Goal: Information Seeking & Learning: Learn about a topic

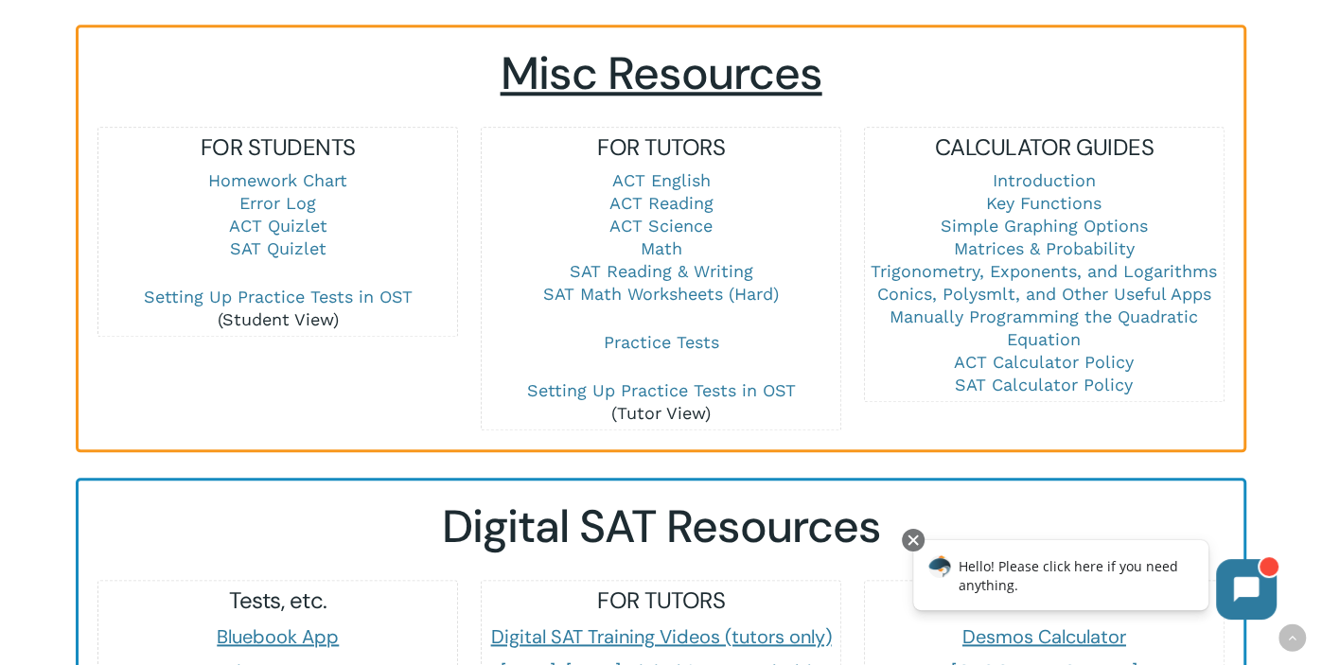
scroll to position [1306, 0]
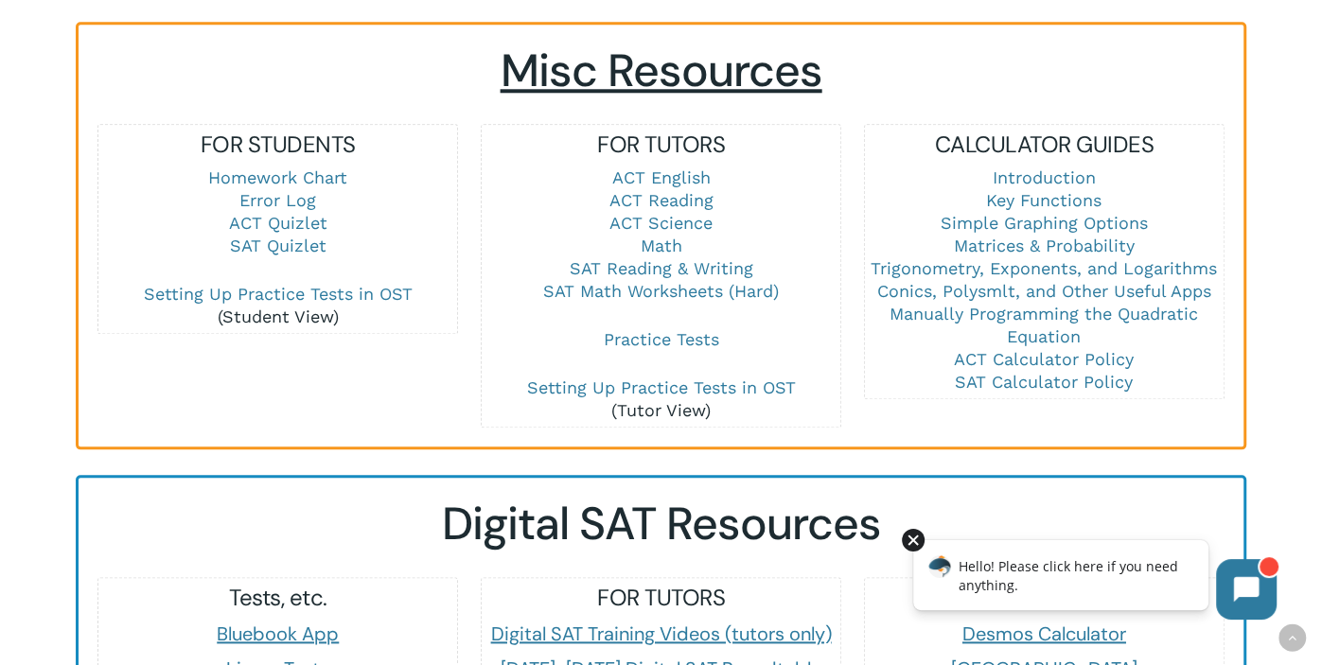
click at [908, 544] on div at bounding box center [913, 540] width 23 height 23
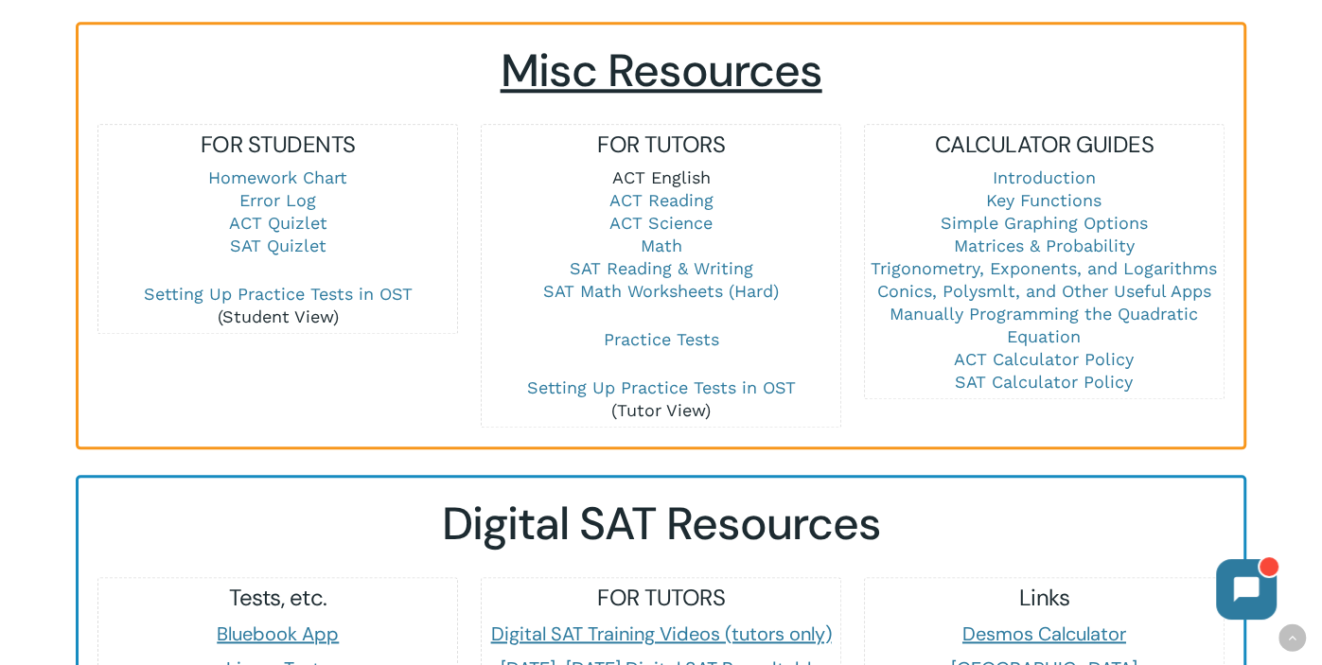
click at [647, 168] on link "ACT English" at bounding box center [661, 178] width 98 height 20
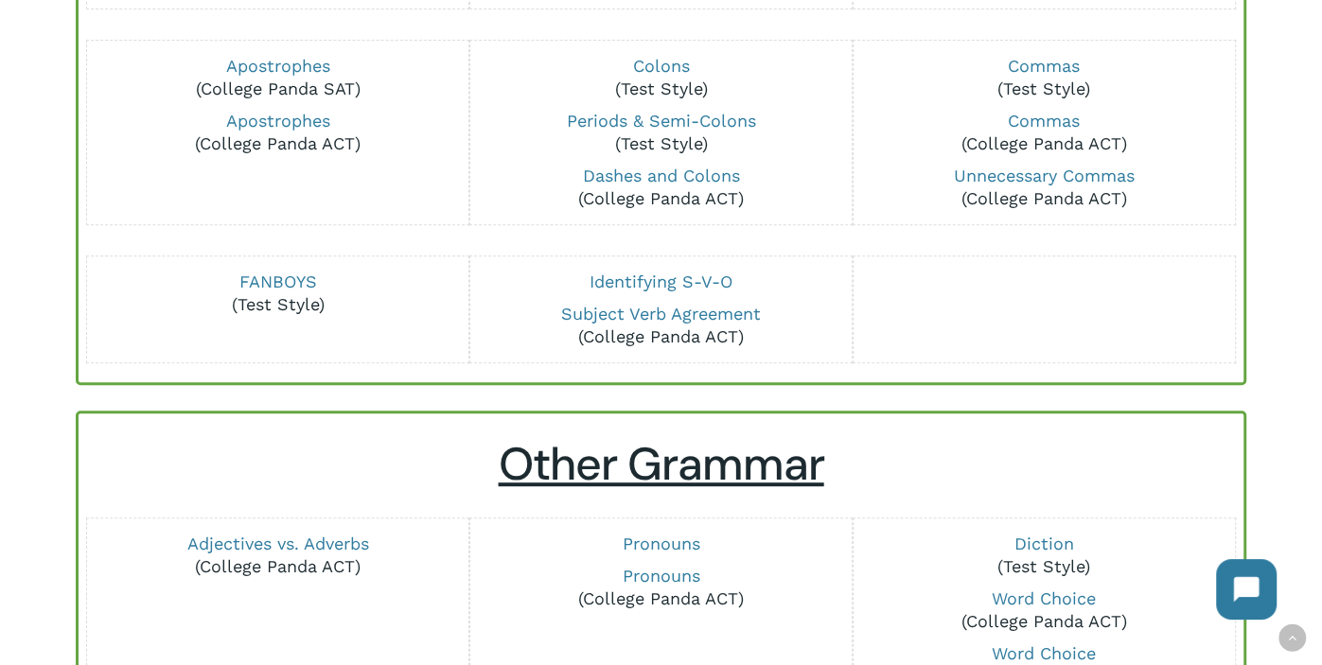
scroll to position [457, 0]
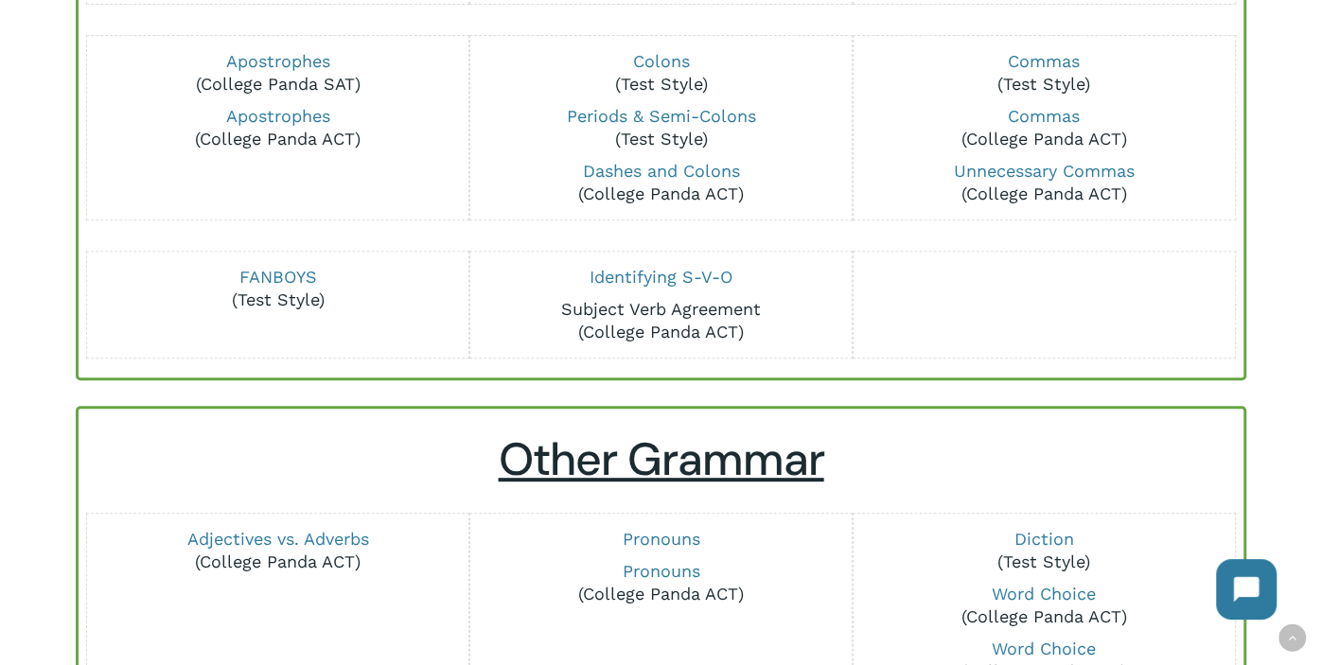
click at [621, 305] on link "Subject Verb Agreement" at bounding box center [661, 309] width 200 height 20
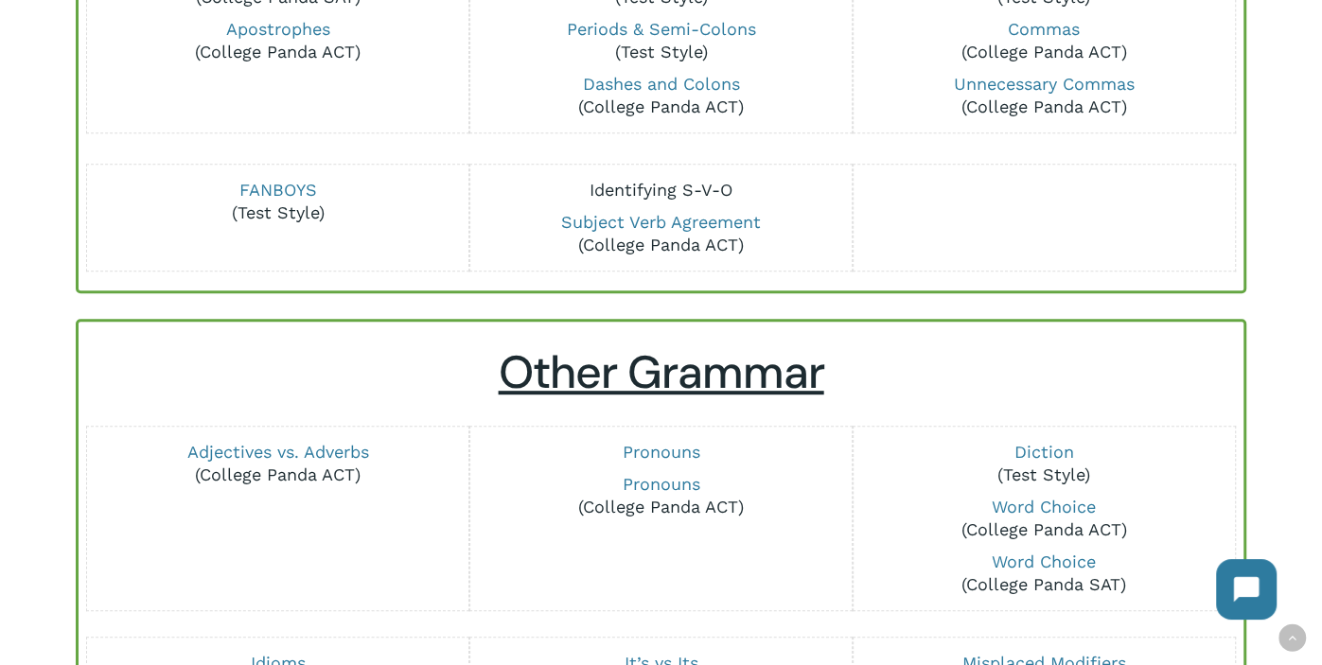
scroll to position [581, 0]
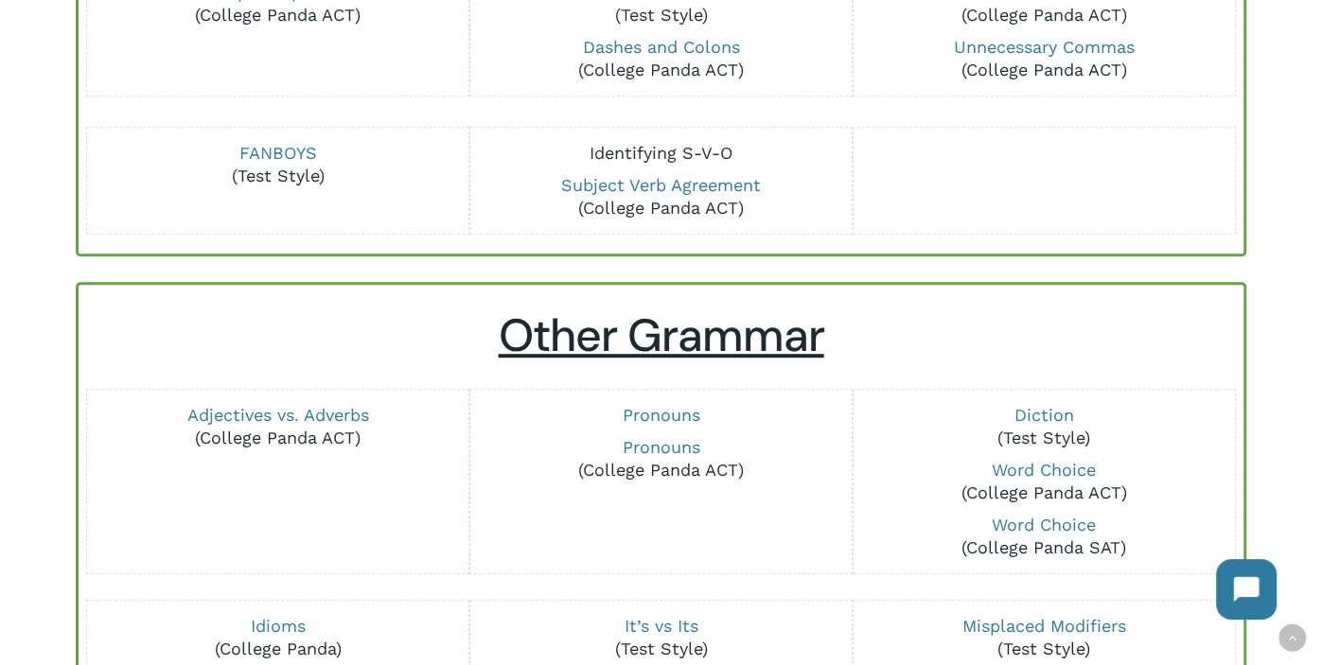
click at [608, 147] on link "Identifying S-V-O" at bounding box center [661, 153] width 143 height 20
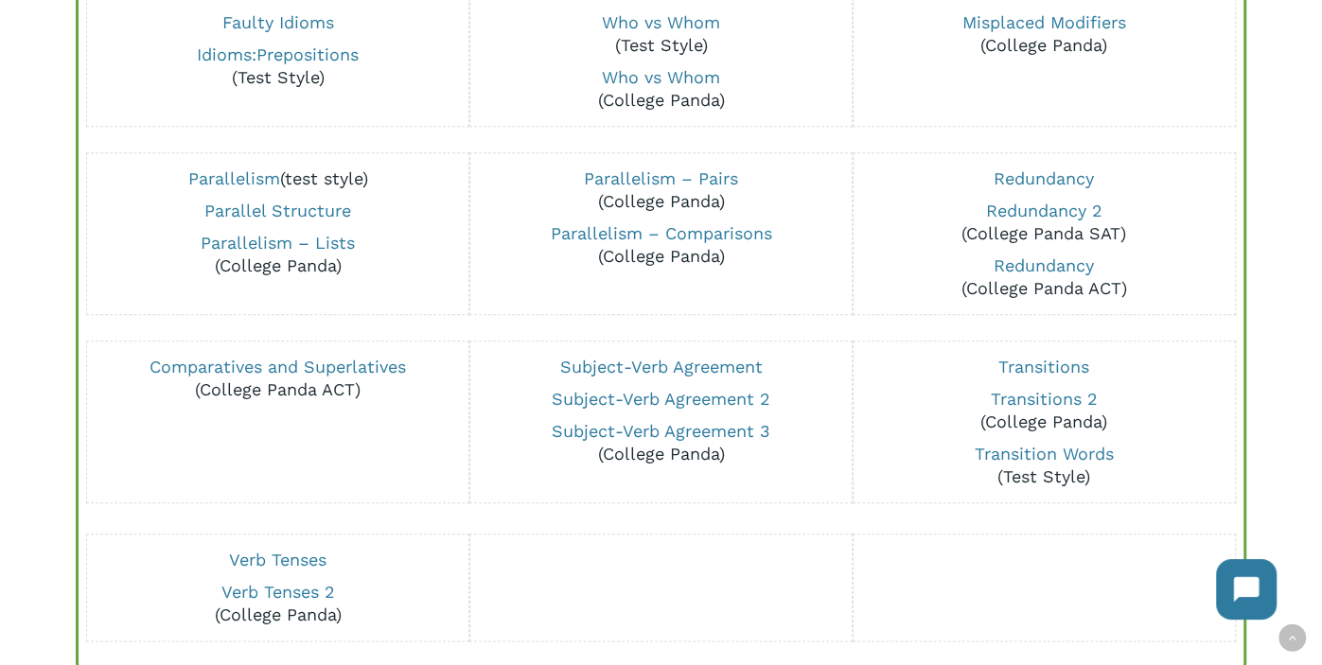
scroll to position [1253, 0]
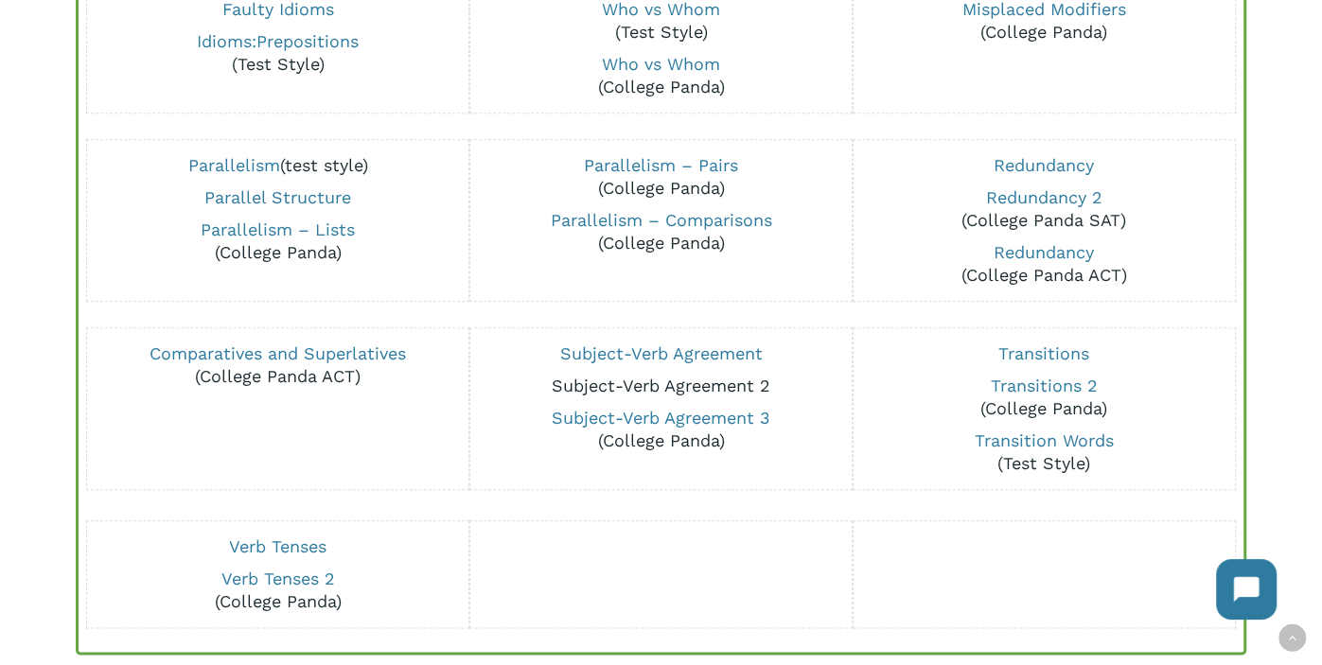
click at [634, 381] on link "Subject-Verb Agreement 2" at bounding box center [661, 386] width 219 height 20
